Goal: Task Accomplishment & Management: Complete application form

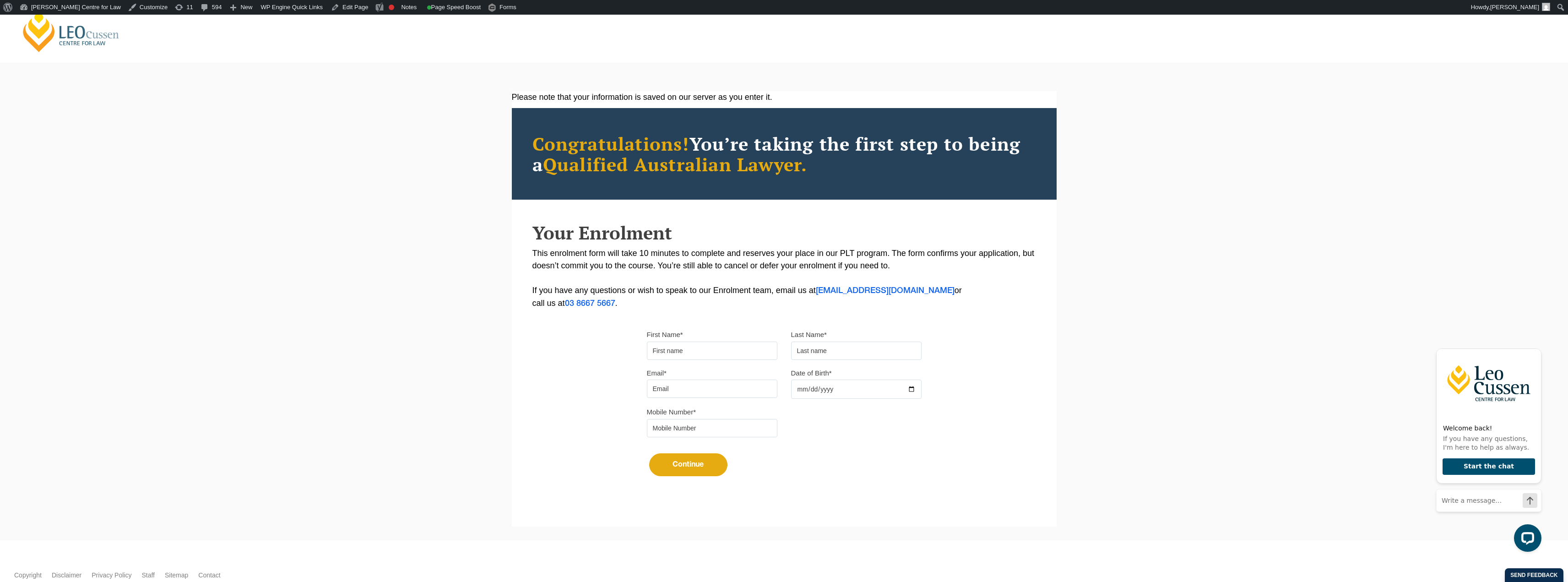
drag, startPoint x: 652, startPoint y: 348, endPoint x: 705, endPoint y: 349, distance: 53.0
click at [652, 348] on input "First Name*" at bounding box center [712, 350] width 130 height 18
type input "Chakri"
type input "Morisetty"
type input "[EMAIL_ADDRESS][DOMAIN_NAME]"
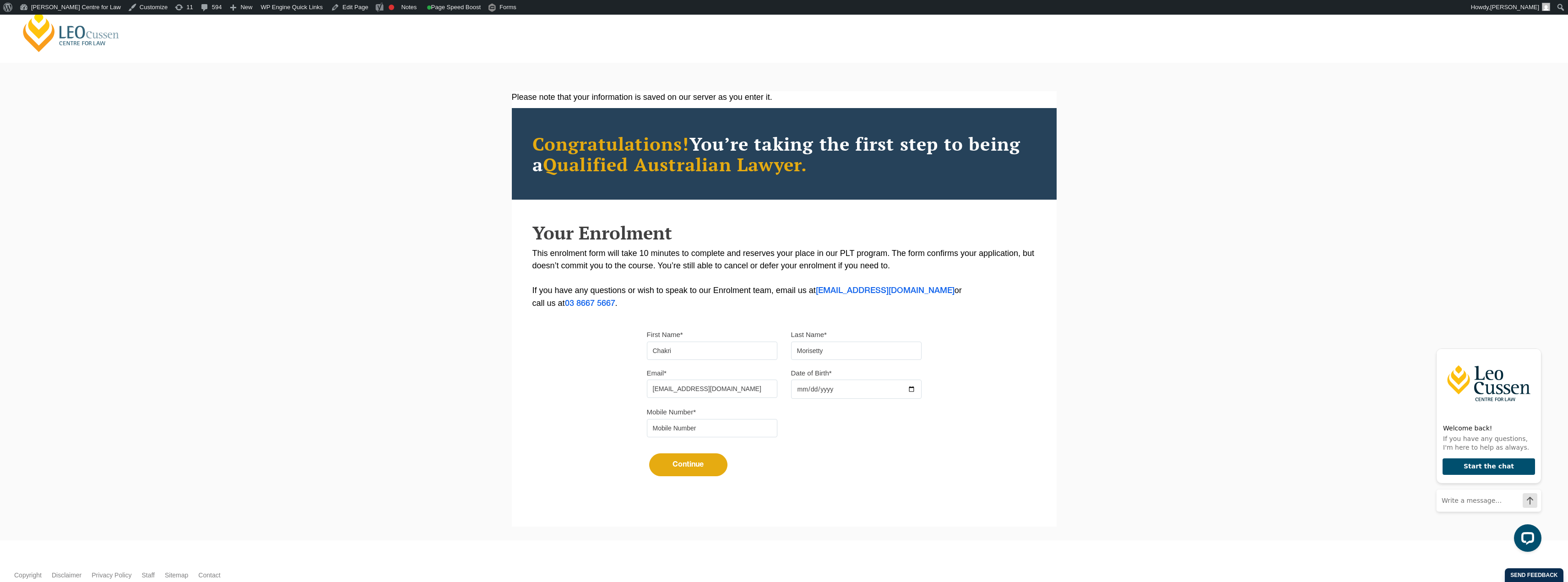
type input "0433443965"
click at [801, 390] on input "Date of Birth*" at bounding box center [857, 389] width 130 height 19
type input "[DATE]"
click at [700, 470] on button "Continue" at bounding box center [688, 465] width 78 height 23
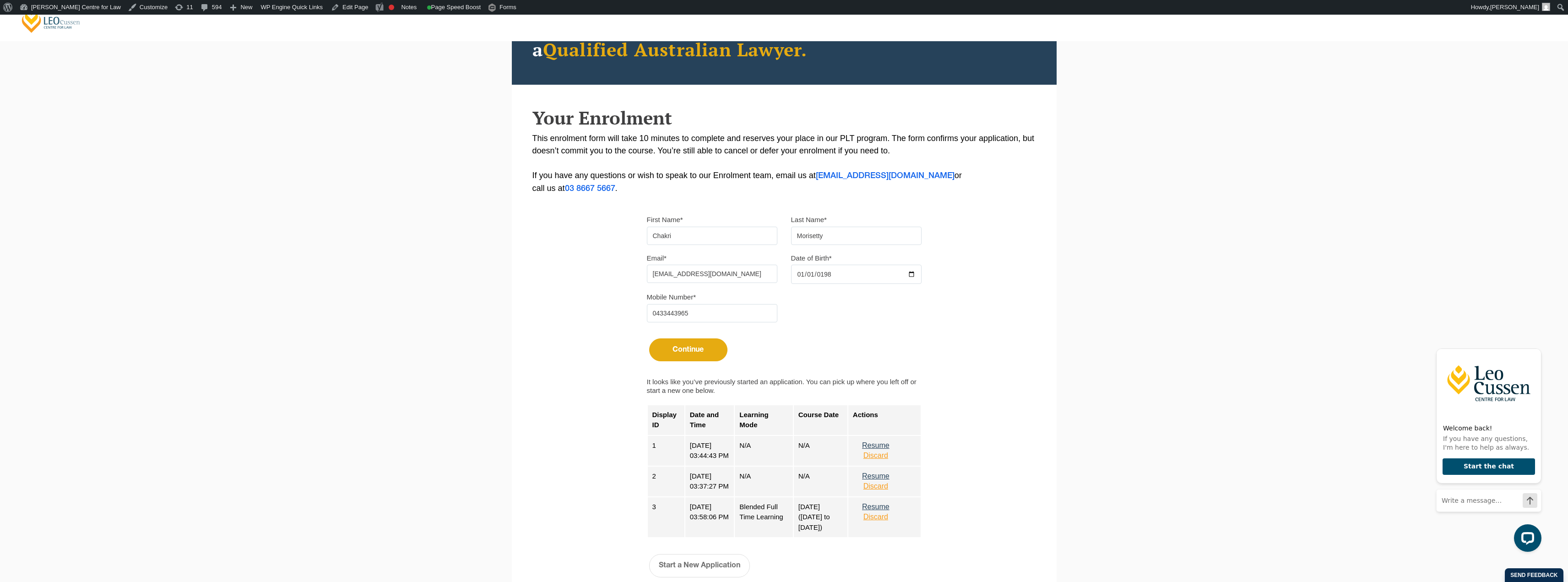
scroll to position [137, 0]
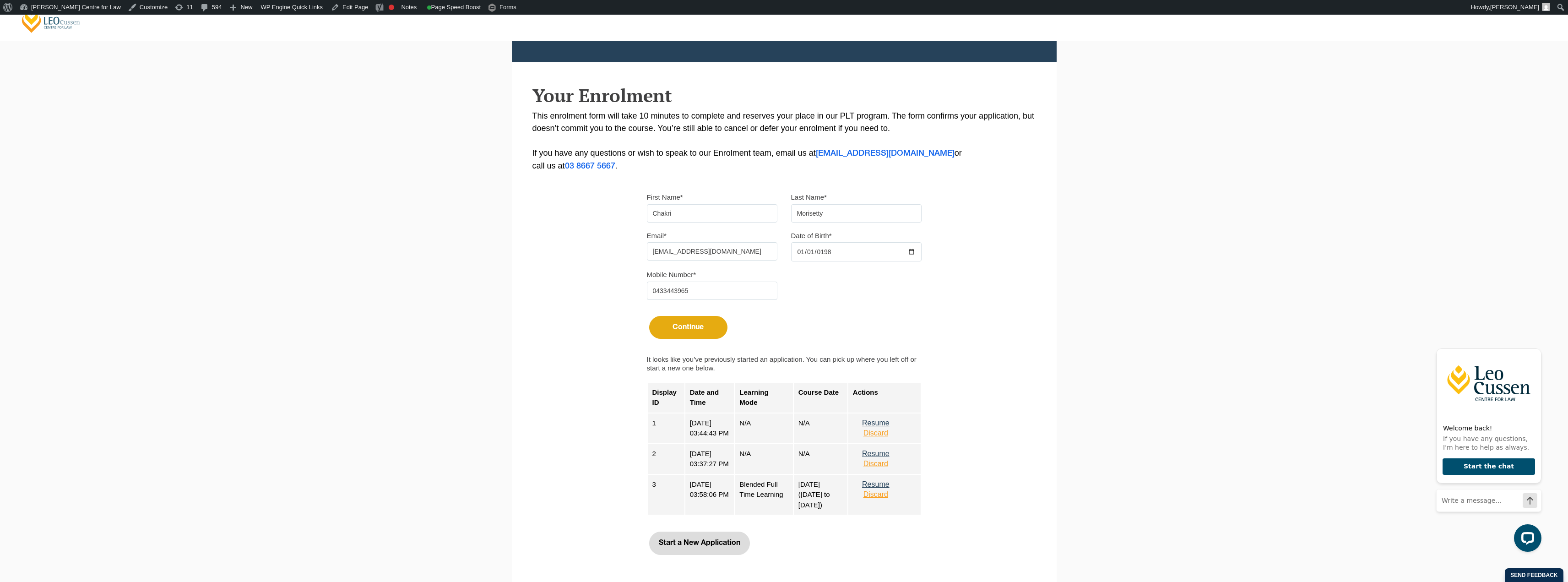
click at [696, 539] on button "Start a New Application" at bounding box center [699, 543] width 101 height 23
select select
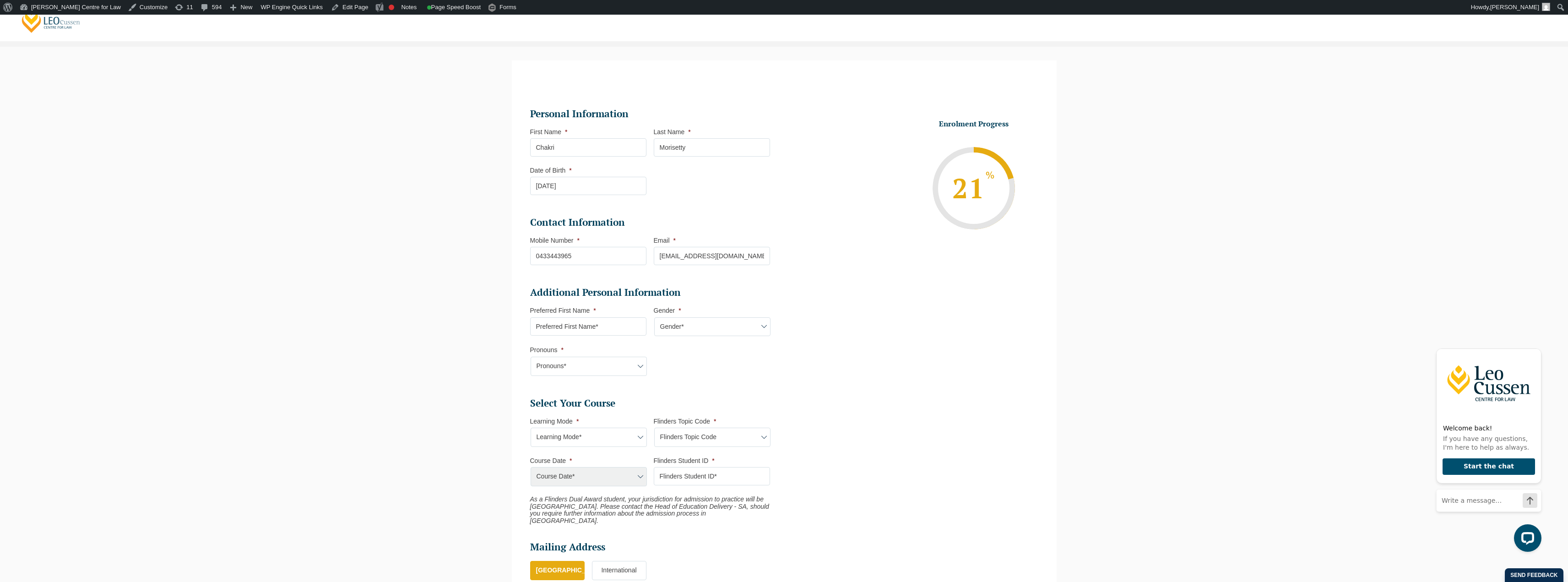
scroll to position [0, 0]
click at [594, 438] on select "Learning Mode* Blended Full Time Learning Online Full Time Learning Online Part…" at bounding box center [589, 437] width 116 height 19
click at [606, 440] on select "Learning Mode* Blended Full Time Learning Online Full Time Learning Online Part…" at bounding box center [589, 437] width 116 height 19
click at [593, 468] on div "Course Date* [PERSON_NAME] 2024 [DATE] ([DATE] to [DATE]) [DATE] ([DATE] to [DA…" at bounding box center [588, 476] width 116 height 19
click at [595, 478] on div "Course Date* [PERSON_NAME] 2024 [DATE] ([DATE] to [DATE]) [DATE] ([DATE] to [DA…" at bounding box center [588, 476] width 116 height 19
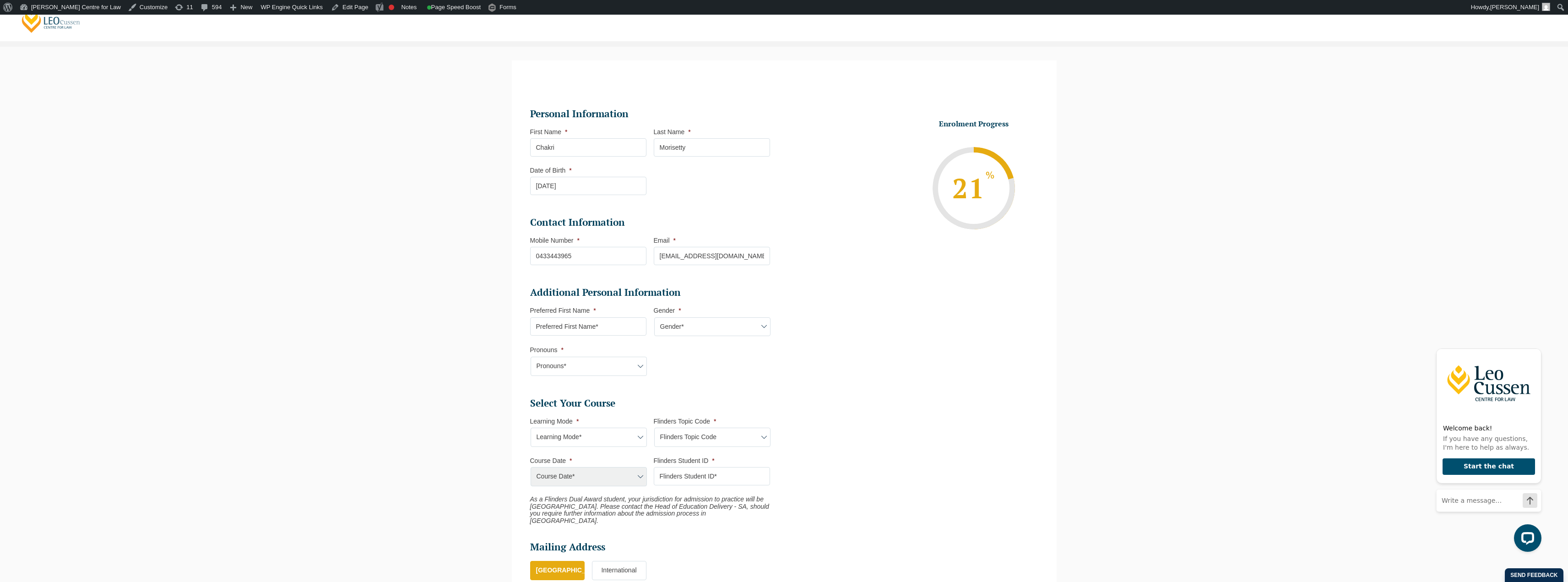
click at [613, 437] on select "Learning Mode* Blended Full Time Learning Online Full Time Learning Online Part…" at bounding box center [589, 437] width 116 height 19
select select "Online Full Time Learning"
click at [531, 427] on select "Learning Mode* Blended Full Time Learning Online Full Time Learning Online Part…" at bounding box center [589, 437] width 116 height 19
click at [698, 439] on select "Flinders Topic Code LLAW7004 LLAW8306" at bounding box center [712, 437] width 116 height 19
select select "LLAW7004"
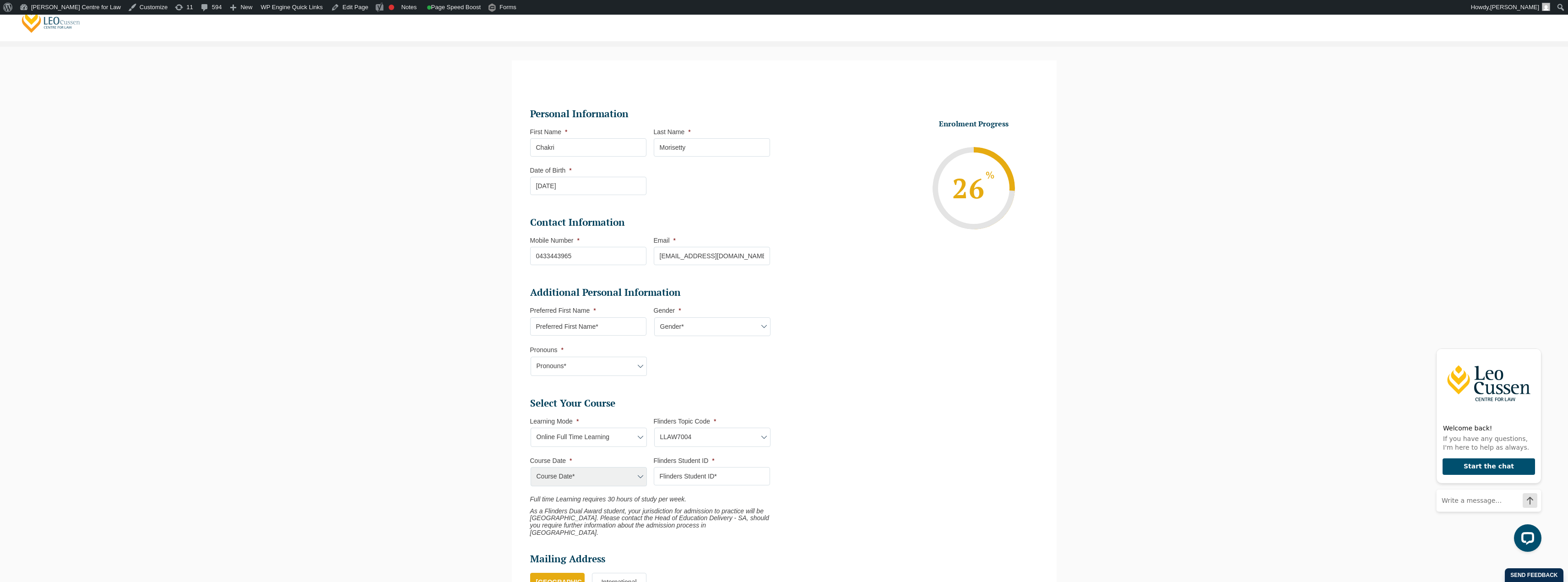
click at [654, 427] on select "Flinders Topic Code LLAW7004 LLAW8306" at bounding box center [712, 437] width 116 height 19
select select "LLAW7004"
click at [605, 479] on select "Course Date* [DATE] ([DATE] to [DATE])" at bounding box center [589, 476] width 116 height 19
click at [690, 430] on select "Flinders Topic Code LLAW7004 LLAW8306" at bounding box center [712, 437] width 116 height 19
select select "LLAW8306"
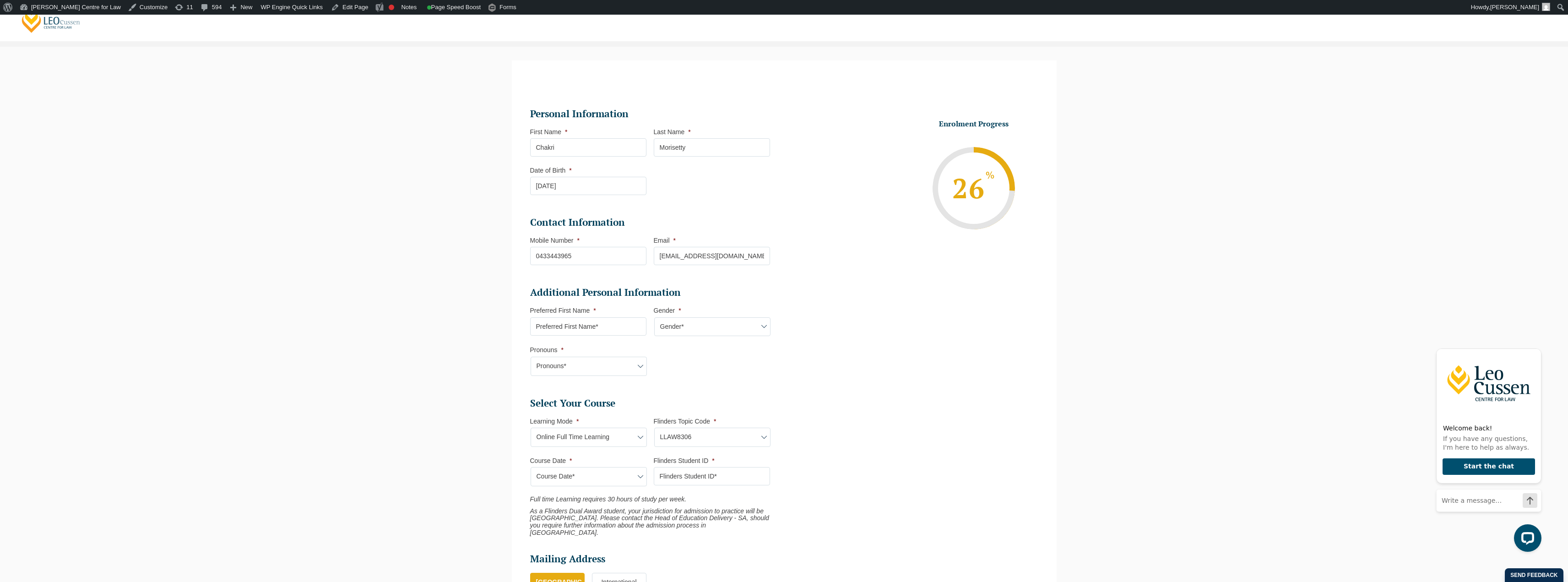
click at [654, 427] on select "Flinders Topic Code LLAW7004 LLAW8306" at bounding box center [712, 437] width 116 height 19
select select "LLAW8306"
click at [587, 470] on select "Course Date* [DATE] ([DATE] to [DATE])" at bounding box center [589, 476] width 116 height 19
